Goal: Task Accomplishment & Management: Use online tool/utility

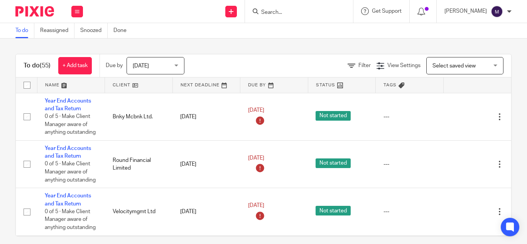
click at [288, 10] on input "Search" at bounding box center [295, 12] width 69 height 7
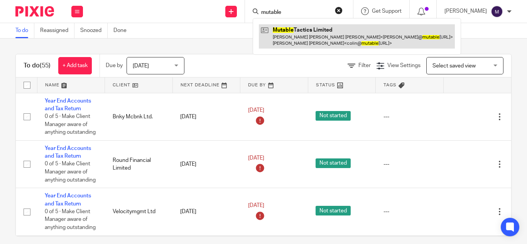
type input "mutable"
click at [311, 34] on link at bounding box center [357, 36] width 196 height 24
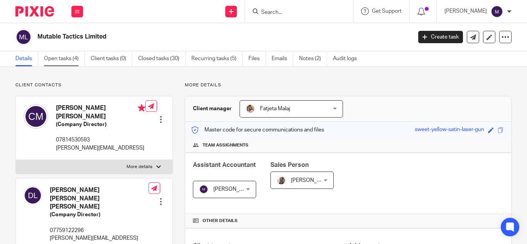
click at [66, 59] on link "Open tasks (4)" at bounding box center [64, 58] width 41 height 15
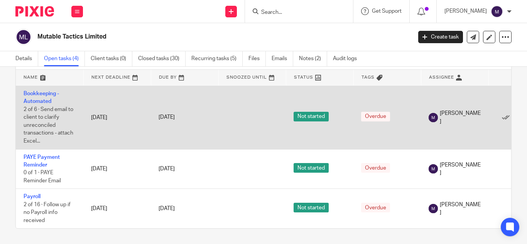
scroll to position [69, 0]
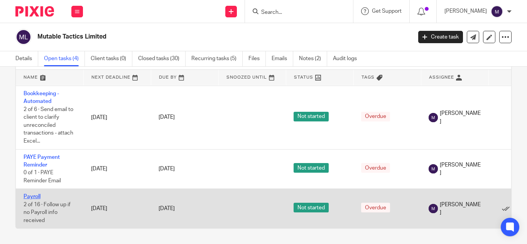
click at [29, 194] on link "Payroll" at bounding box center [32, 196] width 17 height 5
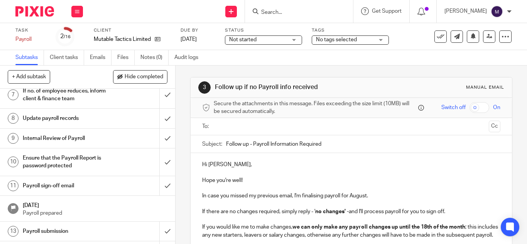
scroll to position [154, 0]
click at [67, 189] on h1 "Payroll sign-off email" at bounding box center [66, 186] width 86 height 12
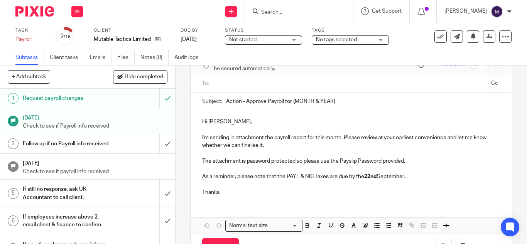
scroll to position [31, 0]
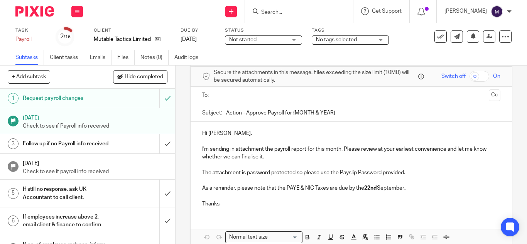
click at [222, 133] on p "Hi Colin," at bounding box center [351, 134] width 298 height 8
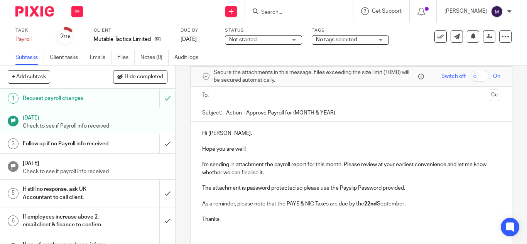
click at [339, 112] on input "Action - Approve Payroll for {MONTH & YEAR}" at bounding box center [363, 112] width 274 height 17
type input "Action - Approve Payroll for August 2025"
click at [219, 98] on input "text" at bounding box center [351, 95] width 269 height 9
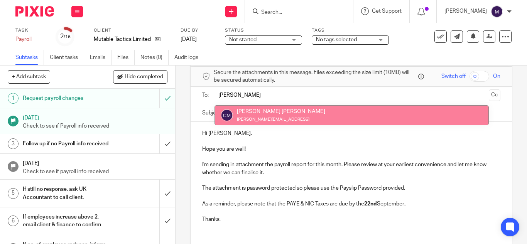
type input "colin"
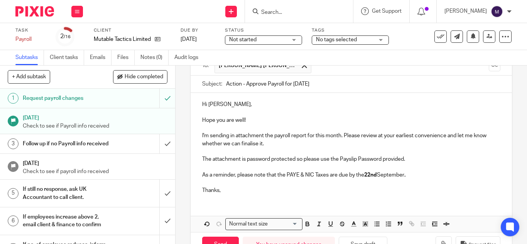
scroll to position [87, 0]
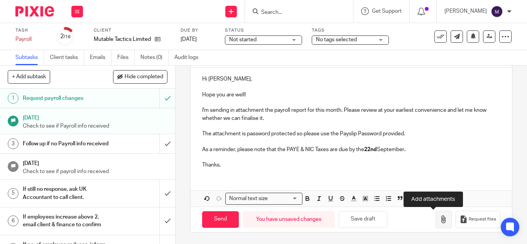
click at [437, 217] on button "button" at bounding box center [444, 219] width 16 height 17
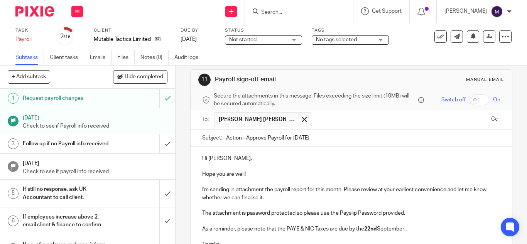
scroll to position [0, 0]
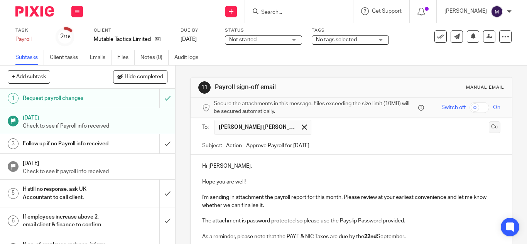
click at [489, 126] on button "Cc" at bounding box center [495, 128] width 12 height 12
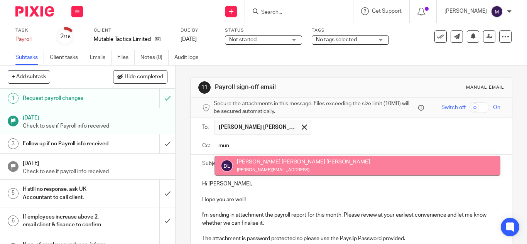
type input "mun"
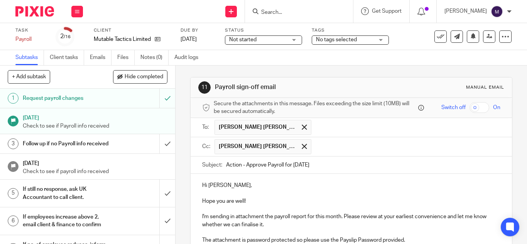
click at [344, 152] on input "text" at bounding box center [406, 146] width 182 height 15
paste input "payroll@riseaccounting.co.uk"
type input "payroll@riseaccounting.co.uk"
click at [401, 148] on span at bounding box center [403, 146] width 5 height 5
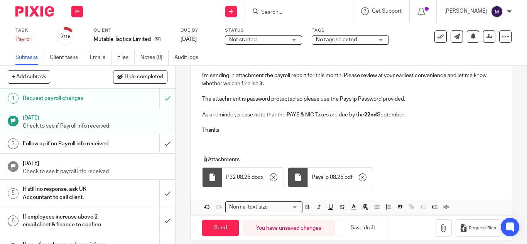
scroll to position [150, 0]
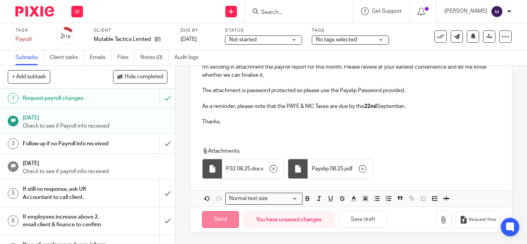
click at [200, 223] on div "Send You have unsaved changes Save draft Request files" at bounding box center [352, 219] width 322 height 25
click at [211, 219] on input "Send" at bounding box center [220, 220] width 37 height 17
click at [226, 225] on input "Send" at bounding box center [220, 220] width 37 height 17
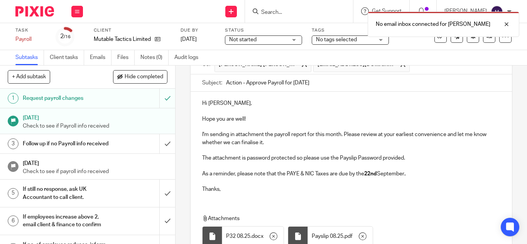
scroll to position [73, 0]
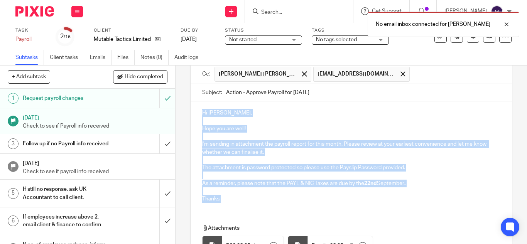
drag, startPoint x: 201, startPoint y: 111, endPoint x: 267, endPoint y: 196, distance: 107.2
click at [267, 196] on div "Hi Colin, Hope you are well! I'm sending in attachment the payroll report for t…" at bounding box center [352, 155] width 322 height 107
copy div "Hi Colin, Hope you are well! I'm sending in attachment the payroll report for t…"
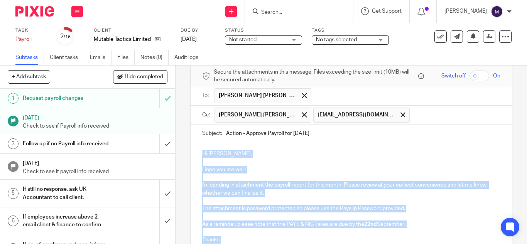
scroll to position [0, 0]
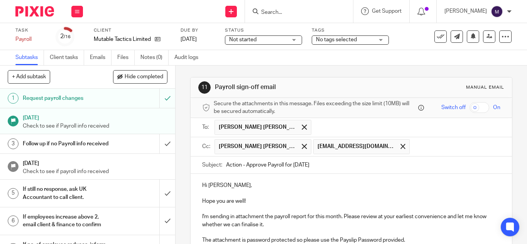
drag, startPoint x: 224, startPoint y: 164, endPoint x: 320, endPoint y: 161, distance: 96.1
click at [323, 164] on input "Action - Approve Payroll for August 2025" at bounding box center [363, 165] width 274 height 17
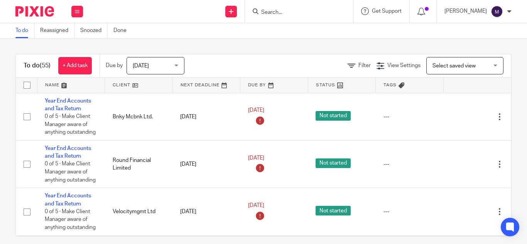
click at [284, 10] on input "Search" at bounding box center [295, 12] width 69 height 7
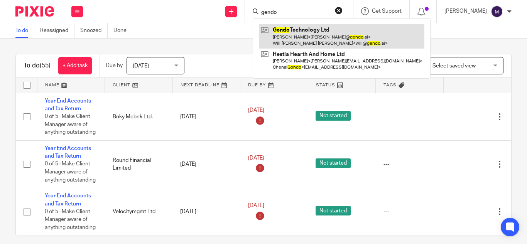
type input "gendo"
click at [313, 26] on link at bounding box center [342, 36] width 166 height 24
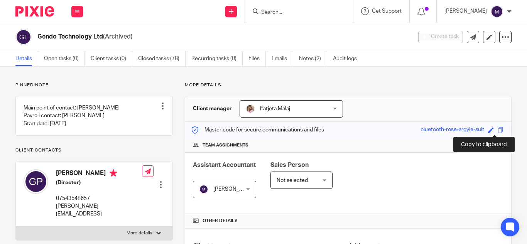
click at [498, 130] on span at bounding box center [501, 130] width 6 height 6
